Goal: Check status: Check status

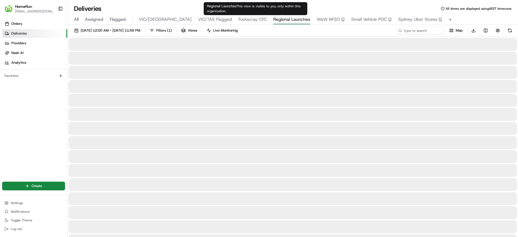
click at [274, 20] on span "Regional Launches" at bounding box center [292, 19] width 37 height 6
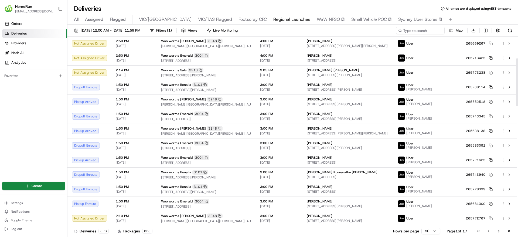
scroll to position [85, 0]
